Goal: Information Seeking & Learning: Learn about a topic

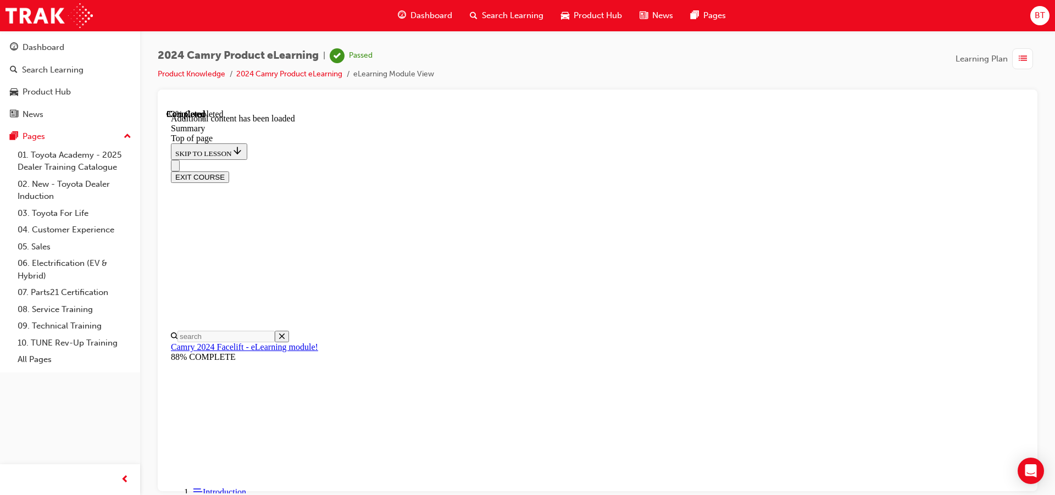
scroll to position [533, 0]
drag, startPoint x: 816, startPoint y: 312, endPoint x: 740, endPoint y: 311, distance: 75.9
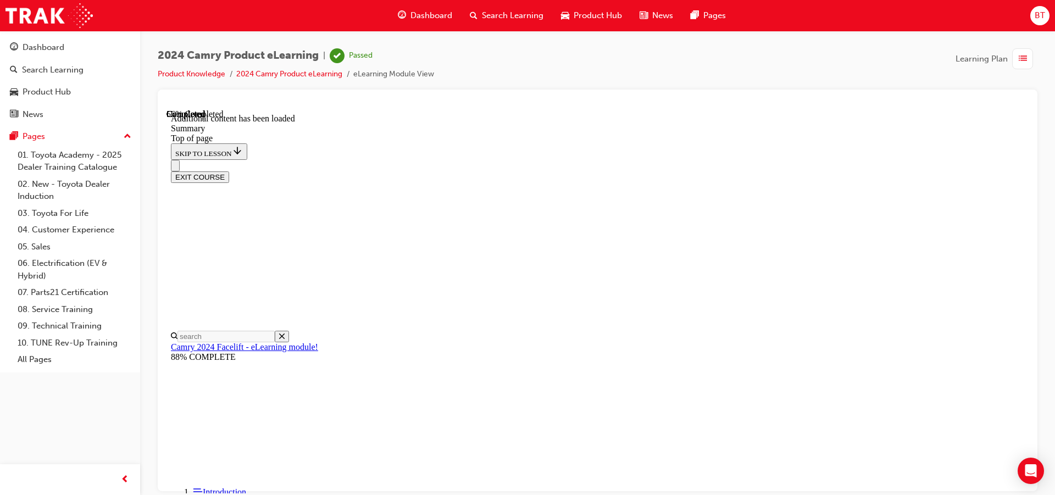
drag, startPoint x: 757, startPoint y: 329, endPoint x: 736, endPoint y: 331, distance: 21.0
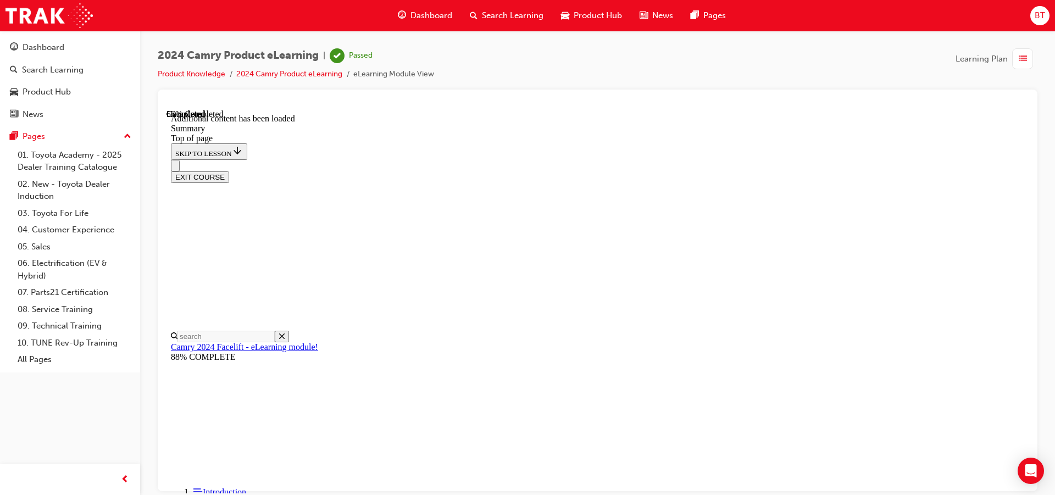
drag, startPoint x: 788, startPoint y: 204, endPoint x: 725, endPoint y: 204, distance: 62.7
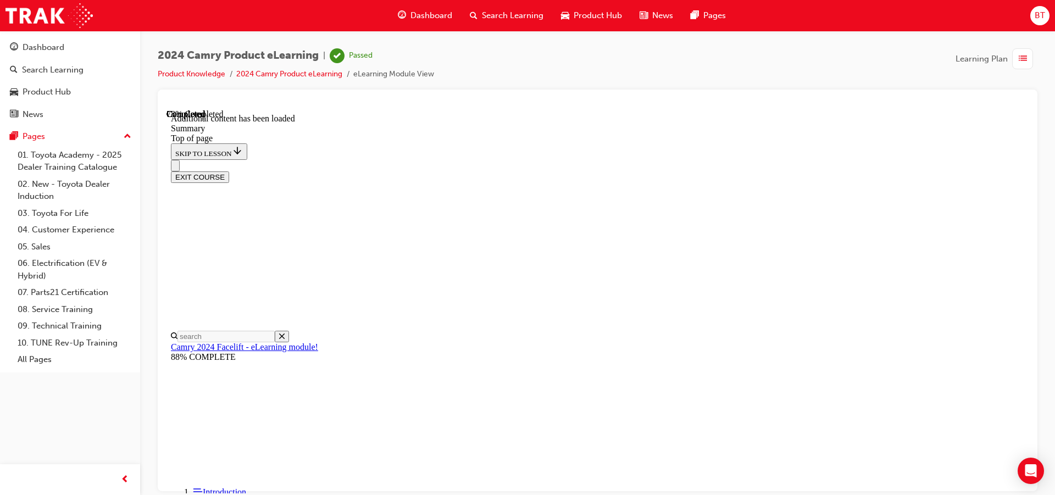
drag, startPoint x: 692, startPoint y: 157, endPoint x: 606, endPoint y: 151, distance: 86.5
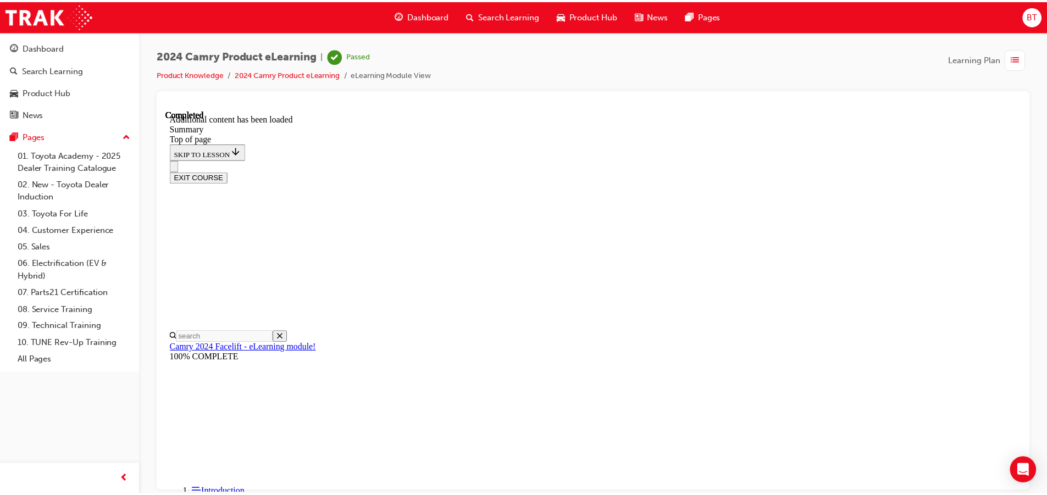
scroll to position [1240, 0]
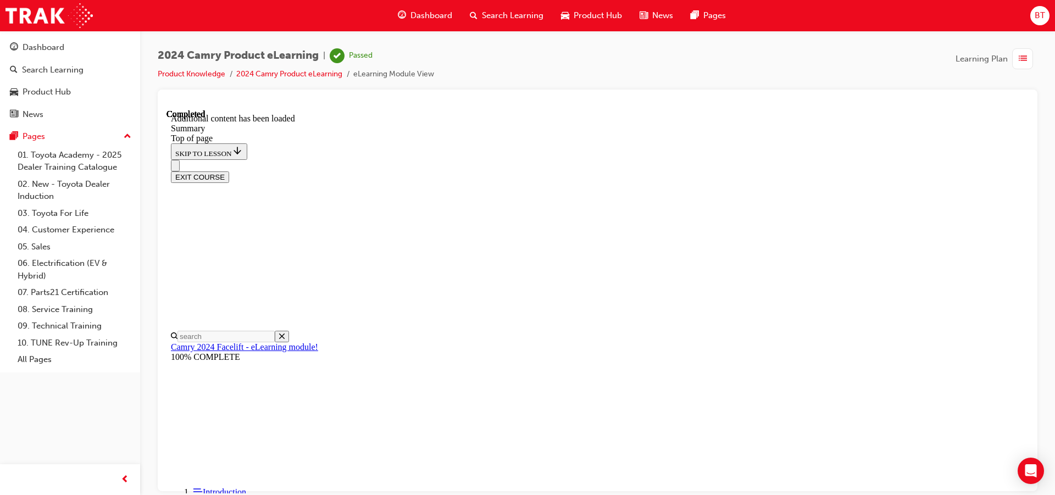
drag, startPoint x: 594, startPoint y: 342, endPoint x: 579, endPoint y: 342, distance: 14.8
click at [229, 171] on button "EXIT COURSE" at bounding box center [200, 177] width 58 height 12
click at [444, 21] on span "Dashboard" at bounding box center [432, 15] width 42 height 13
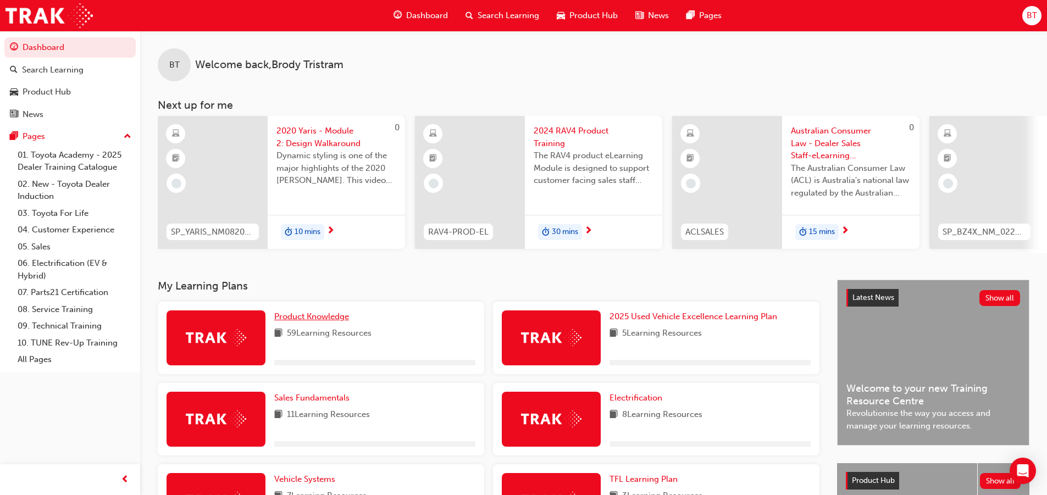
click at [327, 319] on span "Product Knowledge" at bounding box center [311, 317] width 75 height 10
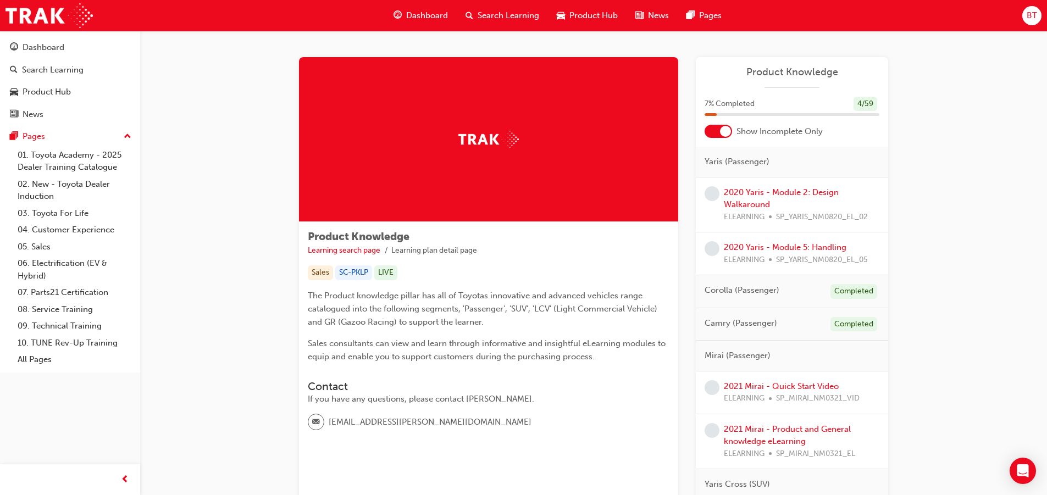
drag, startPoint x: 247, startPoint y: 207, endPoint x: 223, endPoint y: 185, distance: 32.7
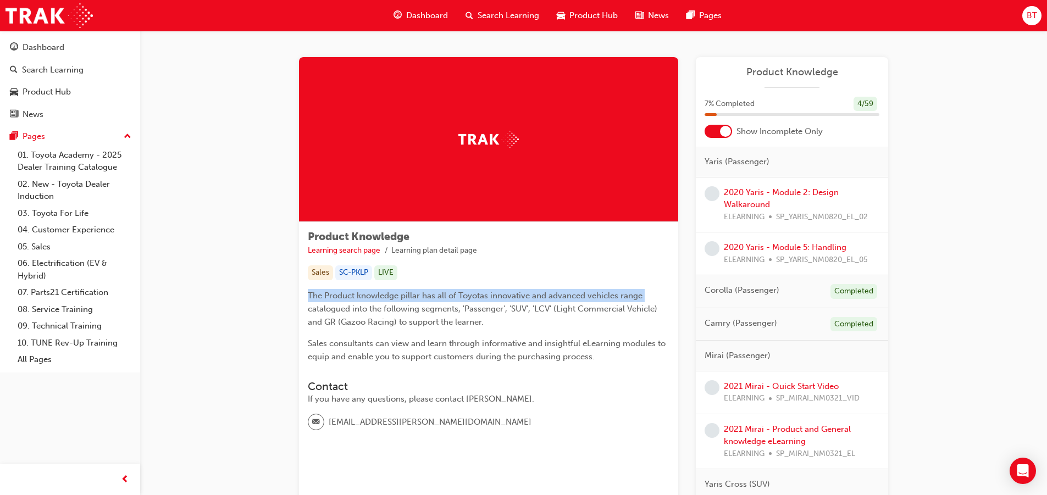
drag, startPoint x: 238, startPoint y: 297, endPoint x: 252, endPoint y: 312, distance: 20.6
click at [525, 357] on span "Sales consultants can view and learn through informative and insightful eLearni…" at bounding box center [488, 350] width 360 height 23
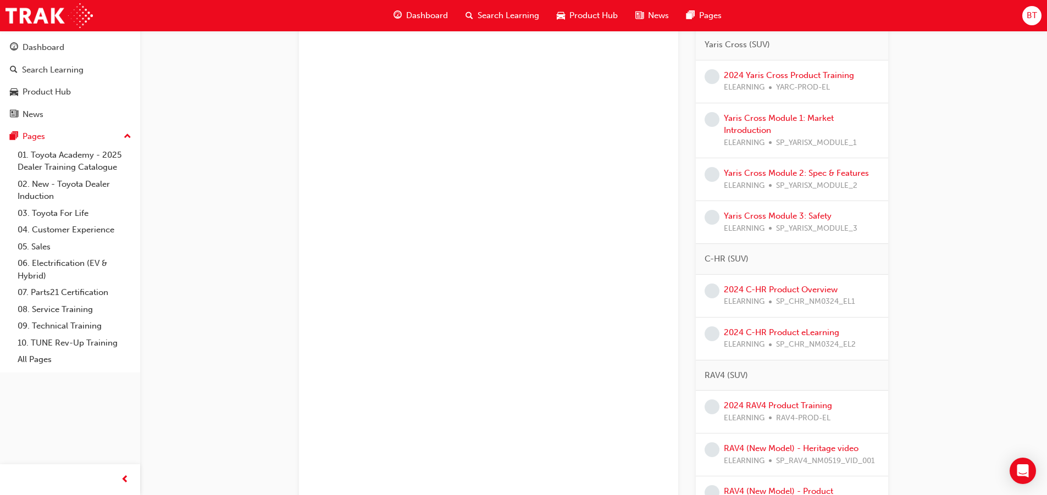
scroll to position [385, 0]
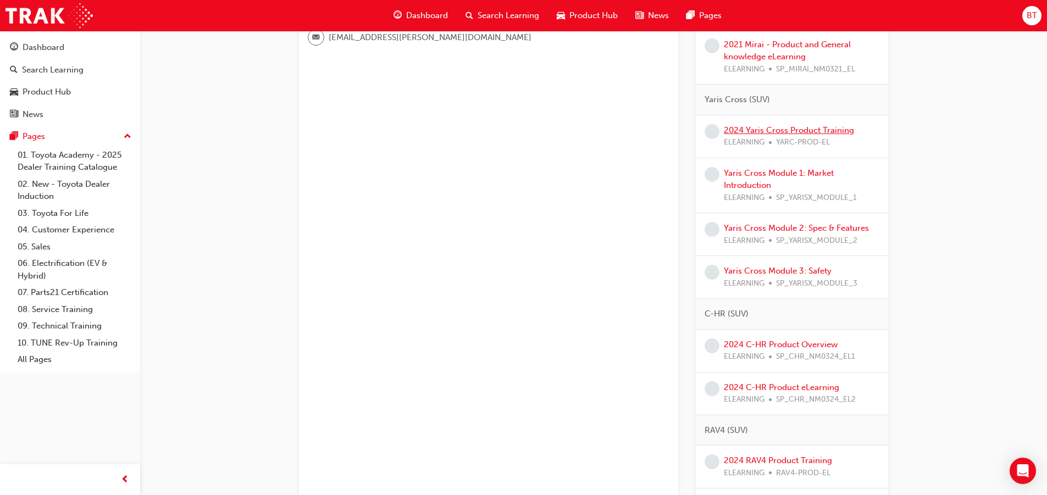
click at [758, 134] on link "2024 Yaris Cross Product Training" at bounding box center [789, 130] width 130 height 10
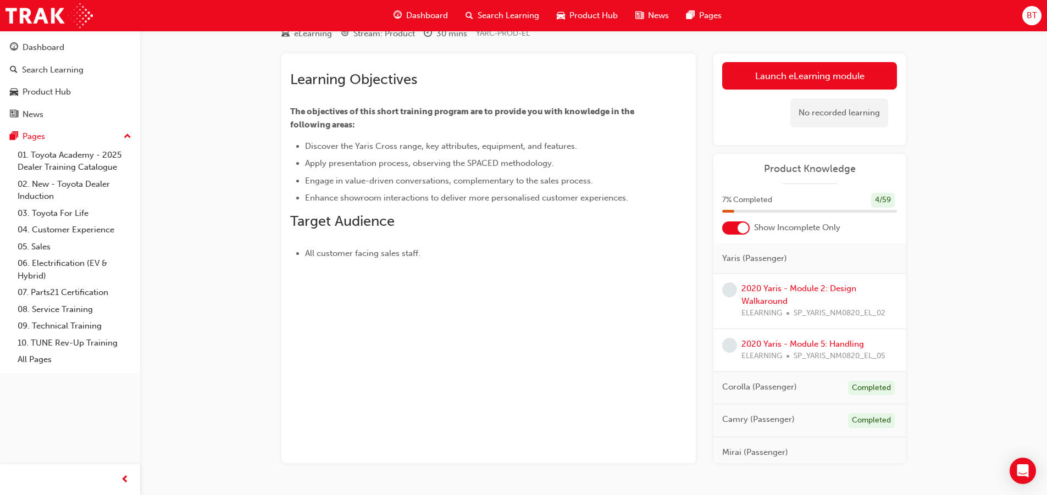
scroll to position [76, 0]
